Goal: Information Seeking & Learning: Understand process/instructions

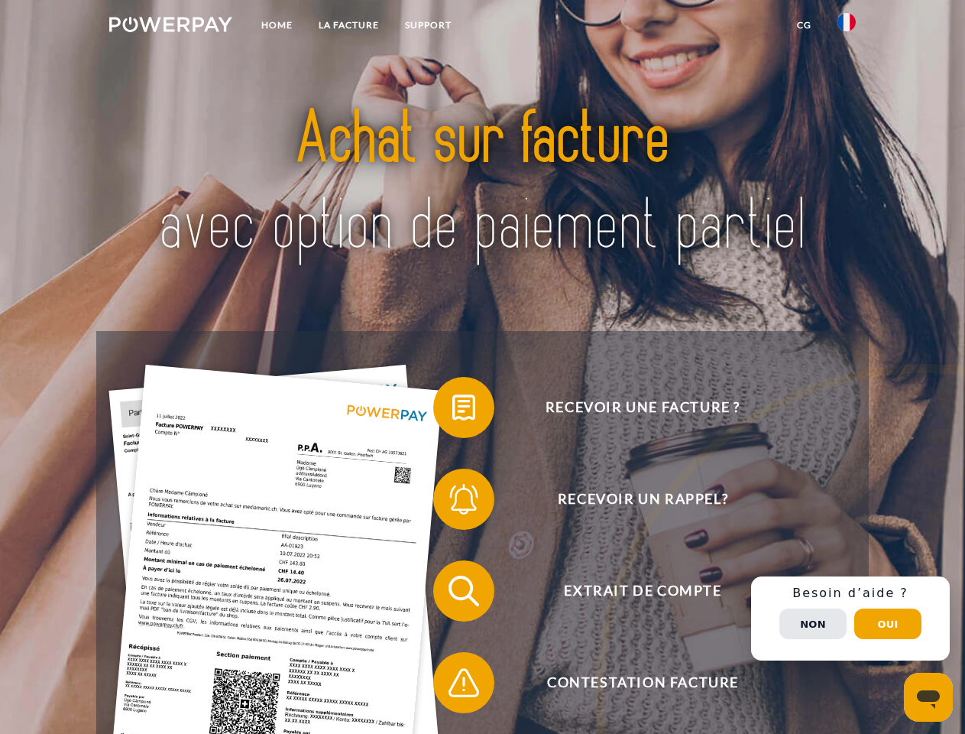
click at [170, 27] on img at bounding box center [170, 24] width 123 height 15
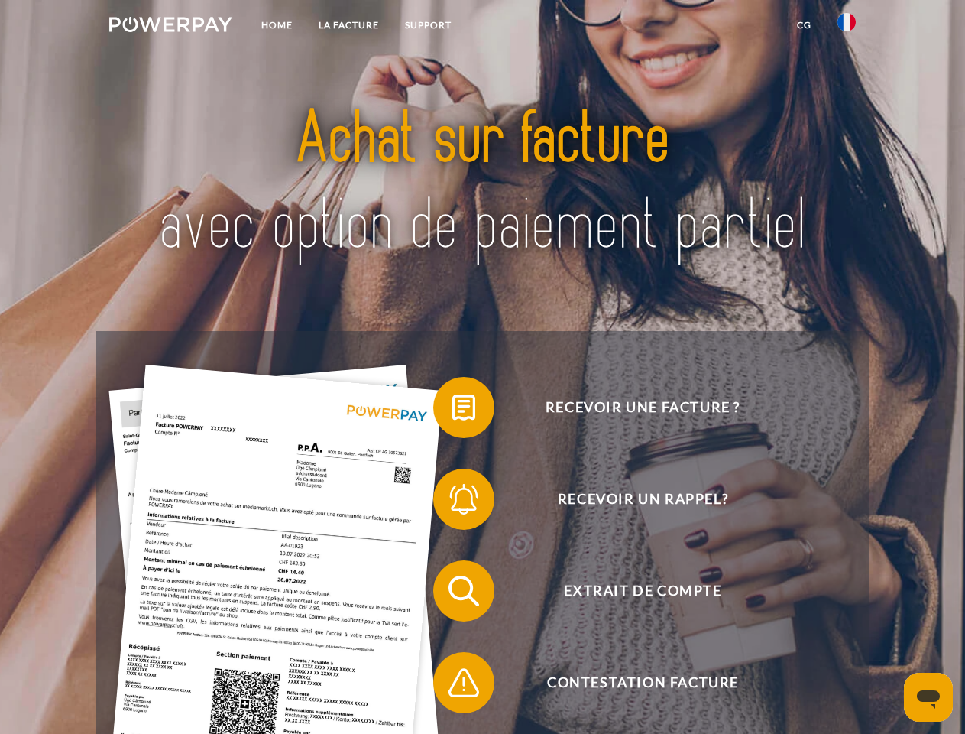
click at [847, 27] on img at bounding box center [847, 22] width 18 height 18
click at [804, 25] on link "CG" at bounding box center [804, 25] width 41 height 28
click at [453, 411] on span at bounding box center [441, 407] width 76 height 76
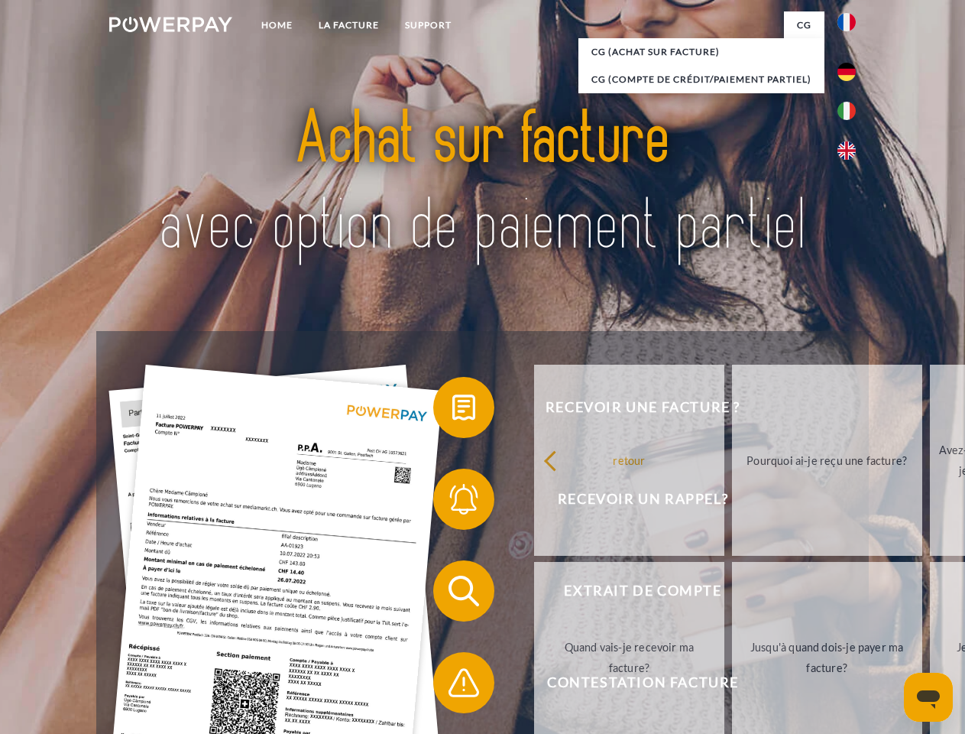
click at [453, 502] on span at bounding box center [441, 499] width 76 height 76
click at [732, 594] on link "Jusqu'à quand dois-je payer ma facture?" at bounding box center [827, 657] width 190 height 191
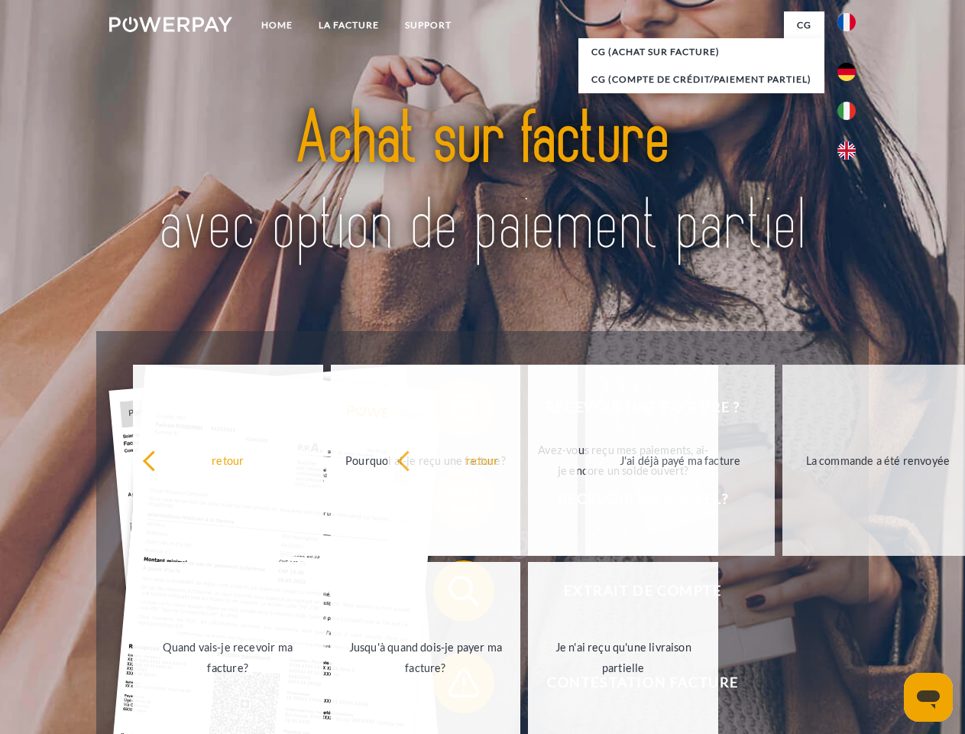
click at [453, 686] on span at bounding box center [441, 682] width 76 height 76
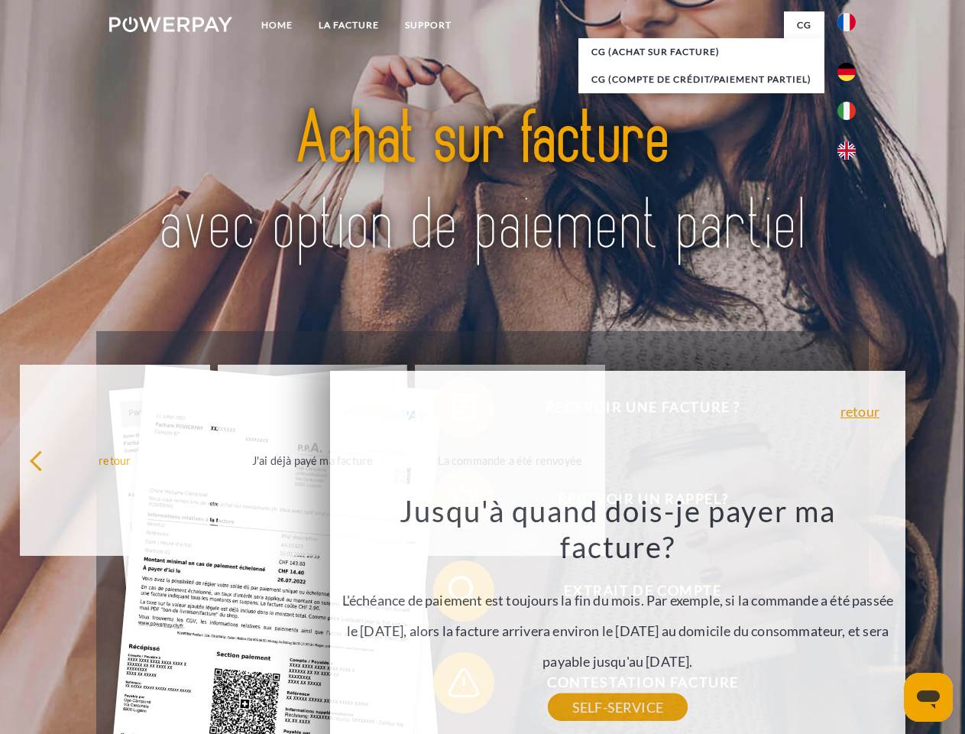
click at [851, 618] on div "Recevoir une facture ? Recevoir un rappel? Extrait de compte retour" at bounding box center [482, 637] width 772 height 612
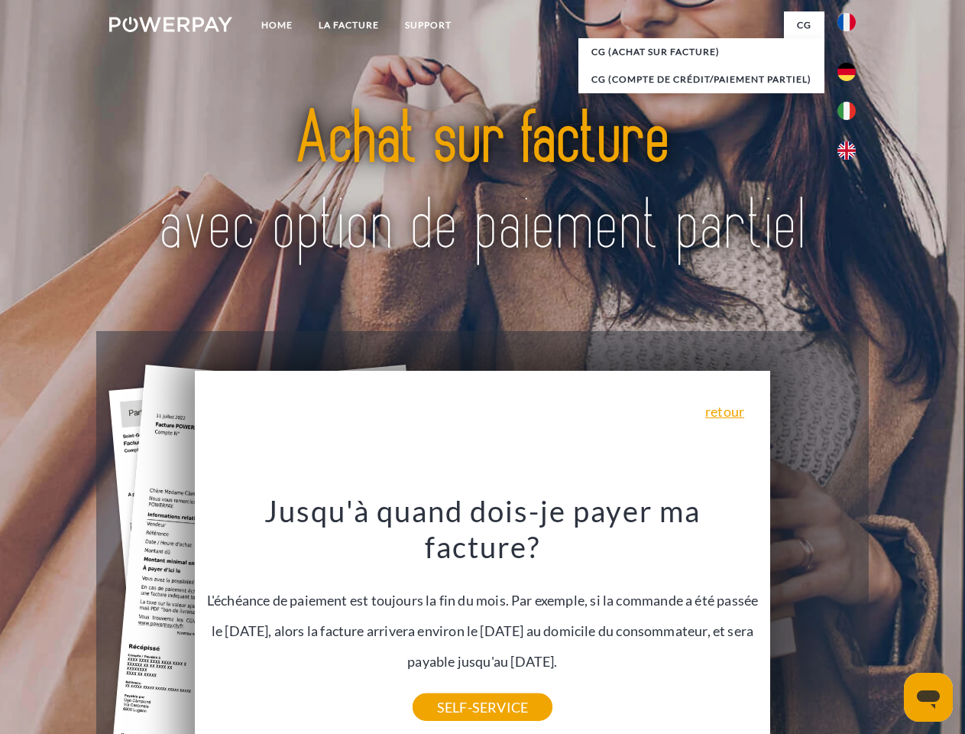
click at [813, 621] on span "Extrait de compte" at bounding box center [643, 590] width 375 height 61
click at [888, 624] on header "Home LA FACTURE Support" at bounding box center [482, 528] width 965 height 1056
